Goal: Check status: Check status

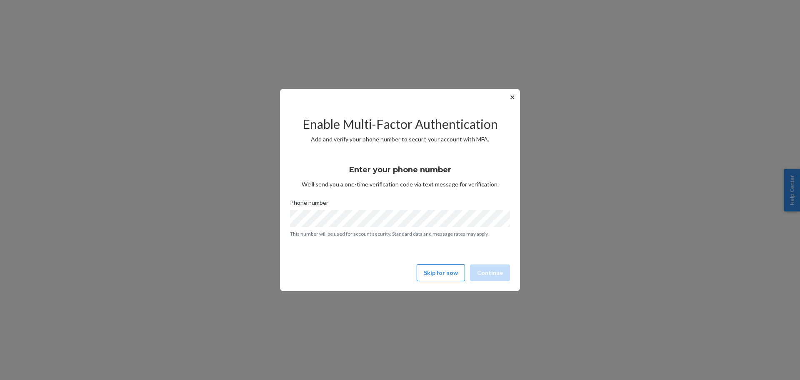
click at [450, 272] on button "Skip for now" at bounding box center [441, 272] width 48 height 17
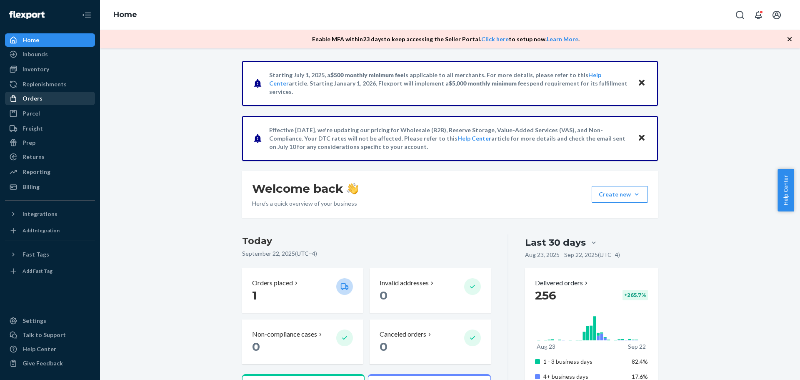
click at [40, 99] on div "Orders" at bounding box center [33, 98] width 20 height 8
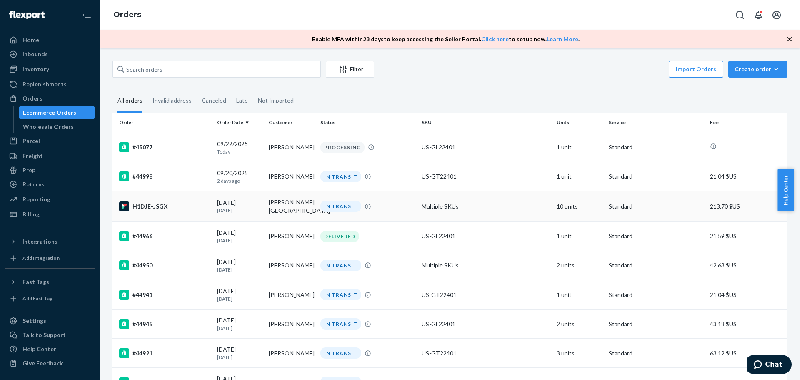
click at [155, 210] on div "H1DJE-JSGX" at bounding box center [164, 206] width 91 height 10
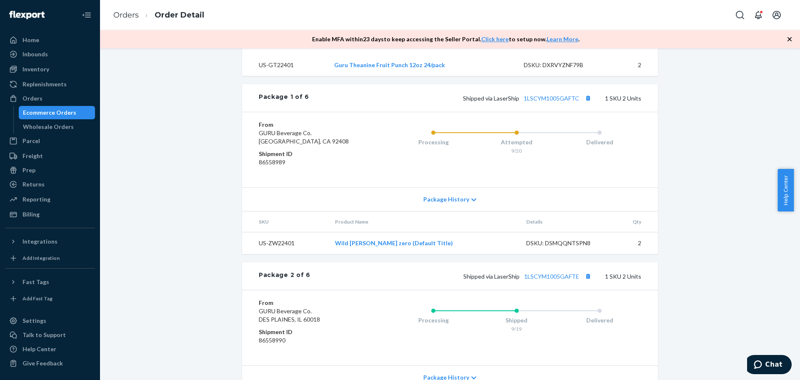
scroll to position [278, 0]
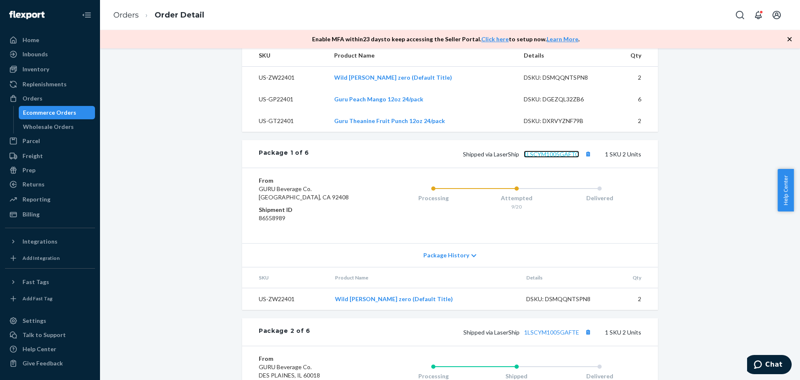
click at [566, 158] on link "1LSCYM1005GAFTC" at bounding box center [551, 153] width 55 height 7
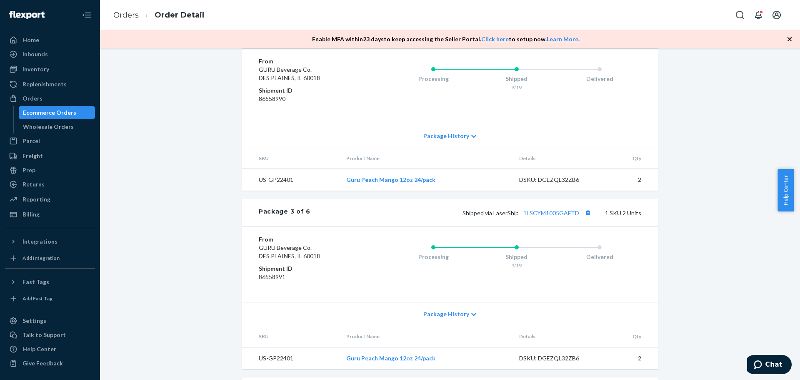
scroll to position [578, 0]
click at [565, 36] on link "1LSCYM1005GAFTE" at bounding box center [551, 32] width 55 height 7
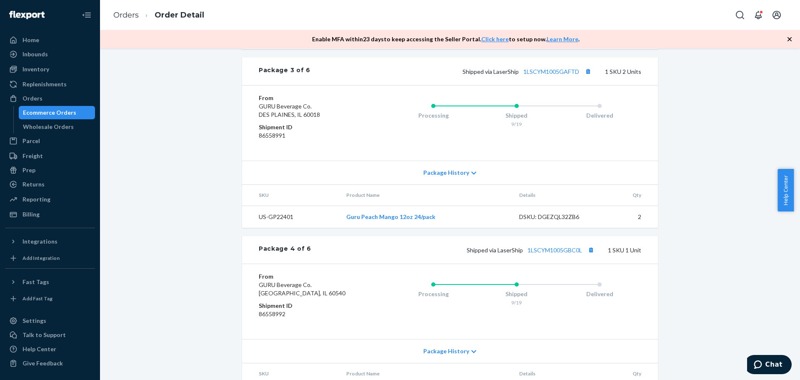
scroll to position [508, 0]
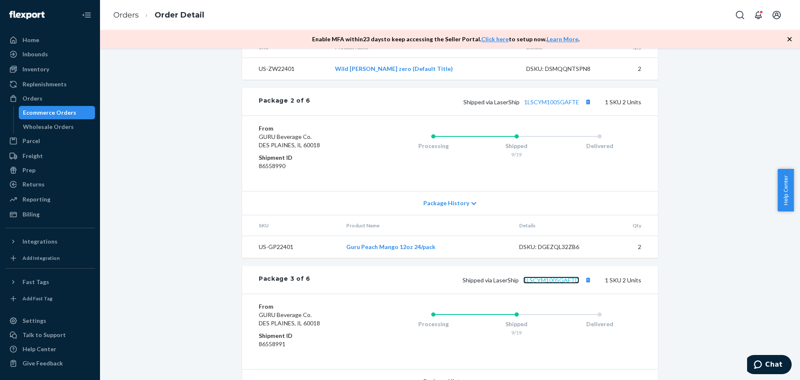
click at [558, 283] on link "1LSCYM1005GAFTD" at bounding box center [552, 279] width 56 height 7
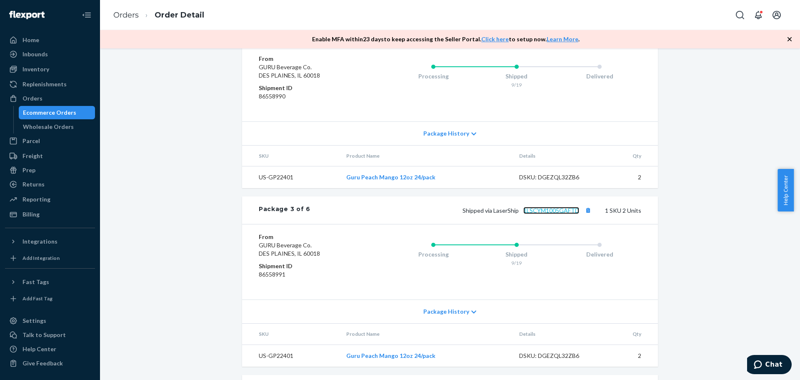
scroll to position [647, 0]
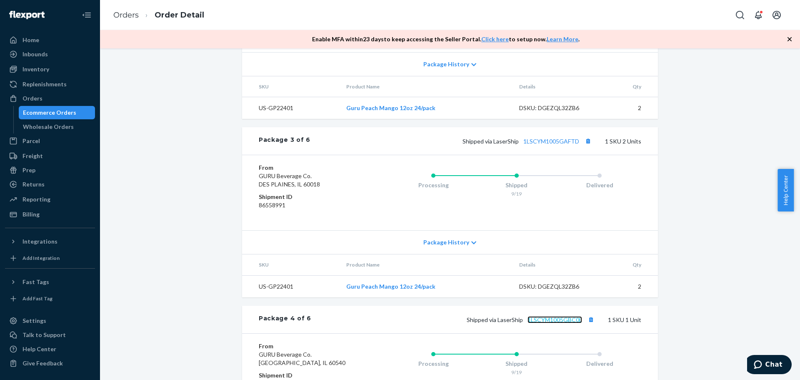
click at [562, 323] on link "1LSCYM1005GBC0L" at bounding box center [555, 319] width 55 height 7
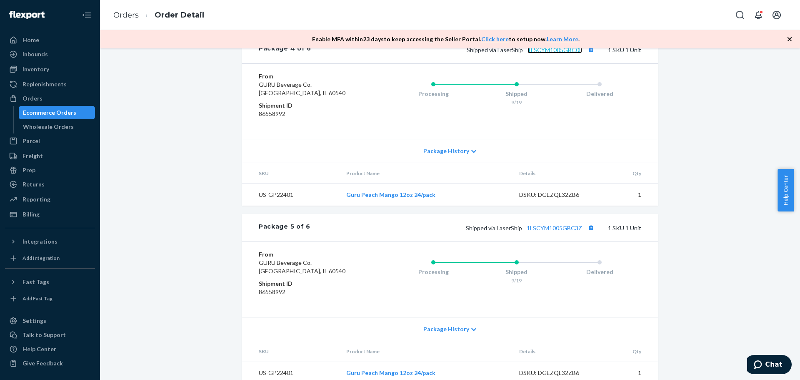
scroll to position [925, 0]
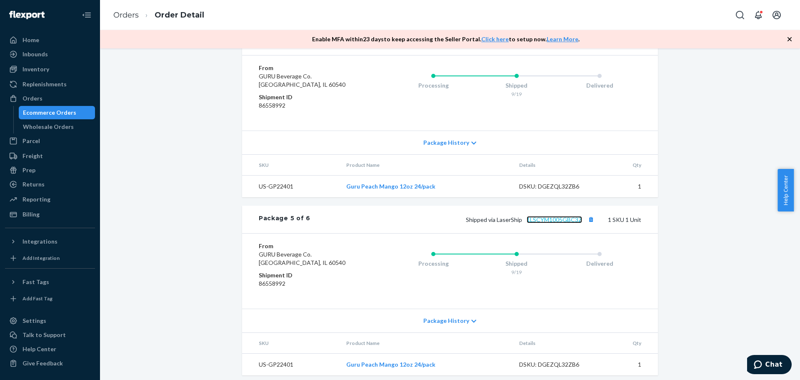
click at [542, 223] on link "1LSCYM1005GBC3Z" at bounding box center [554, 219] width 55 height 7
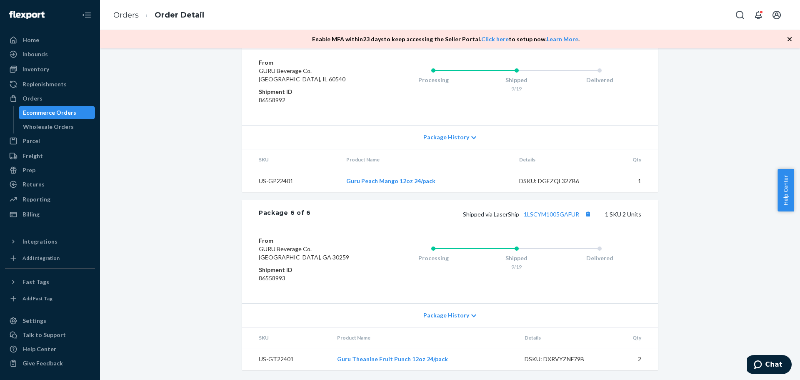
scroll to position [1133, 0]
click at [562, 215] on link "1LSCYM1005GAFUR" at bounding box center [551, 214] width 55 height 7
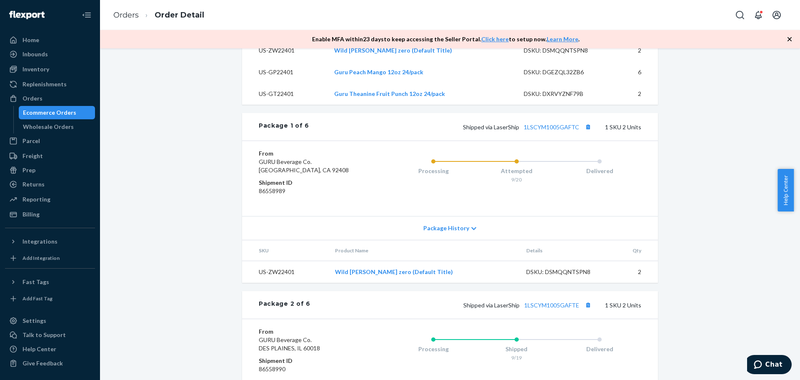
scroll to position [161, 0]
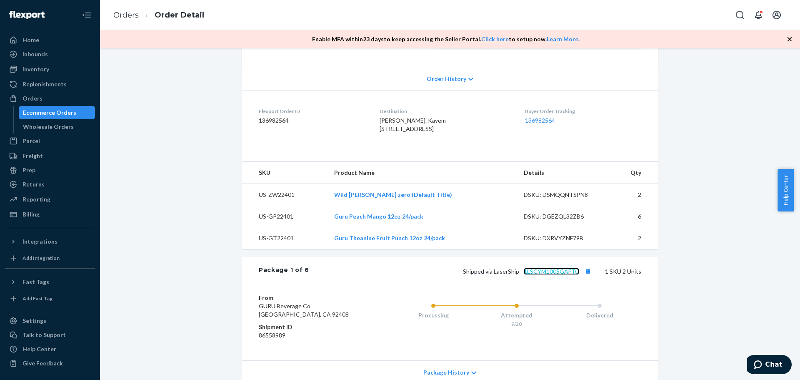
click at [559, 275] on link "1LSCYM1005GAFTC" at bounding box center [551, 271] width 55 height 7
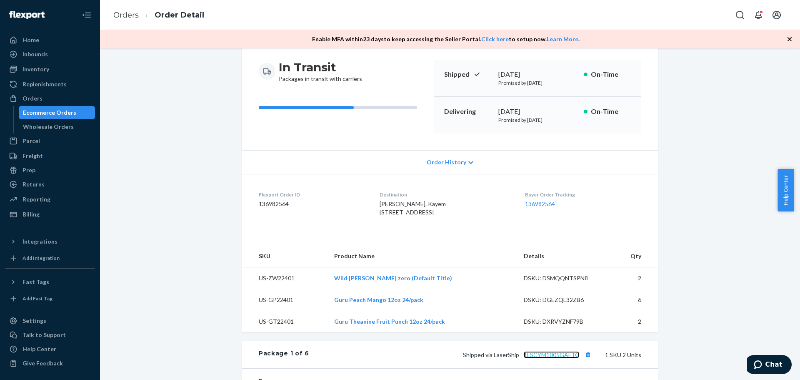
scroll to position [0, 0]
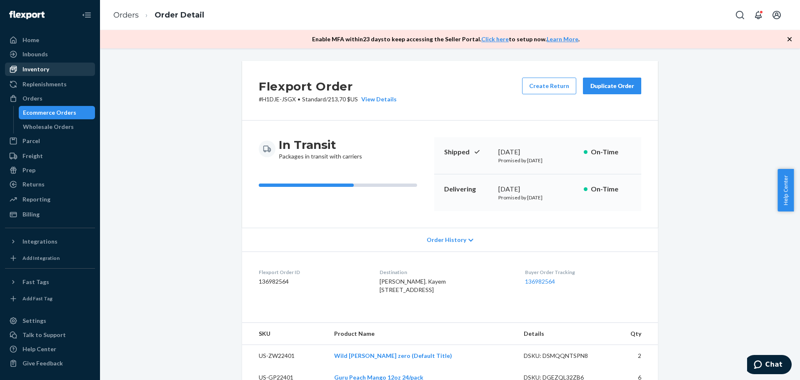
click at [41, 67] on div "Inventory" at bounding box center [36, 69] width 27 height 8
